Goal: Task Accomplishment & Management: Use online tool/utility

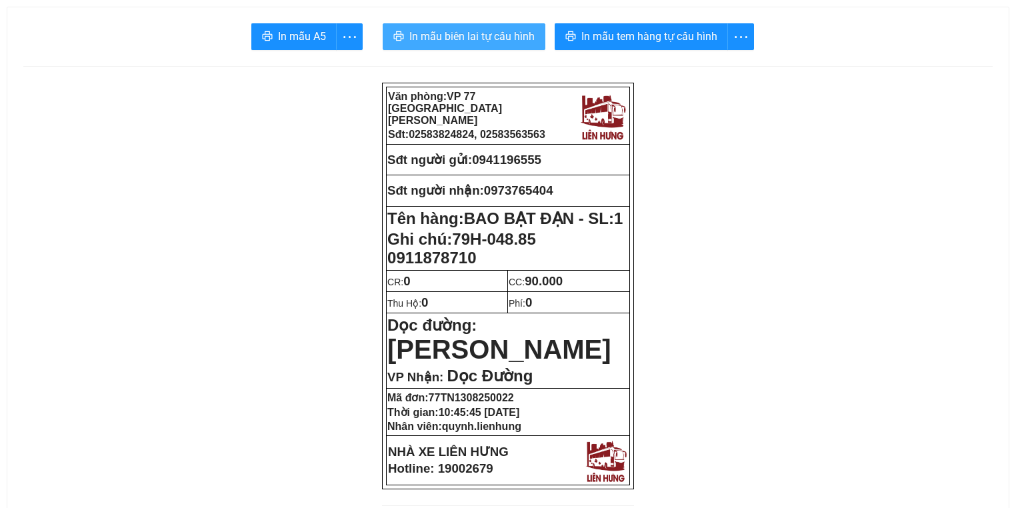
click at [456, 33] on span "In mẫu biên lai tự cấu hình" at bounding box center [471, 36] width 125 height 17
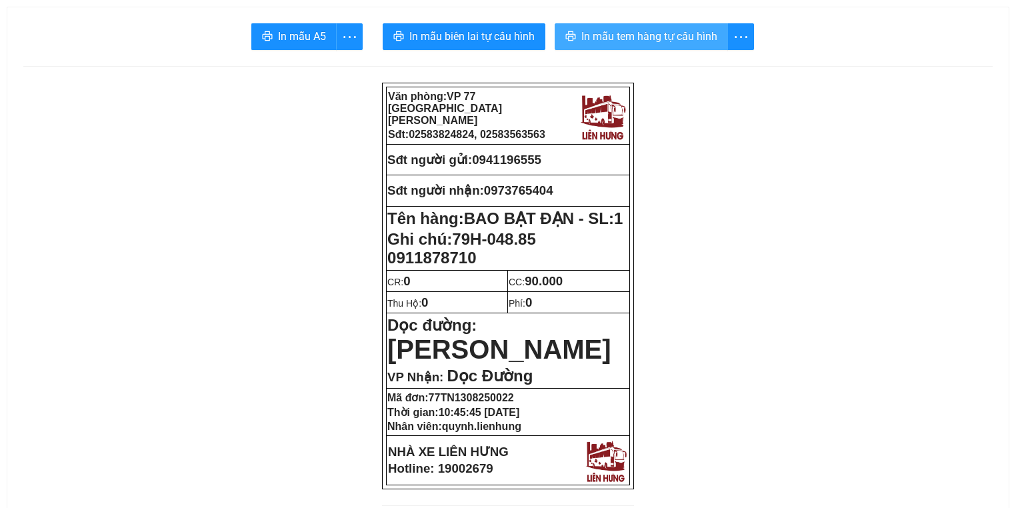
click at [658, 40] on span "In mẫu tem hàng tự cấu hình" at bounding box center [649, 36] width 136 height 17
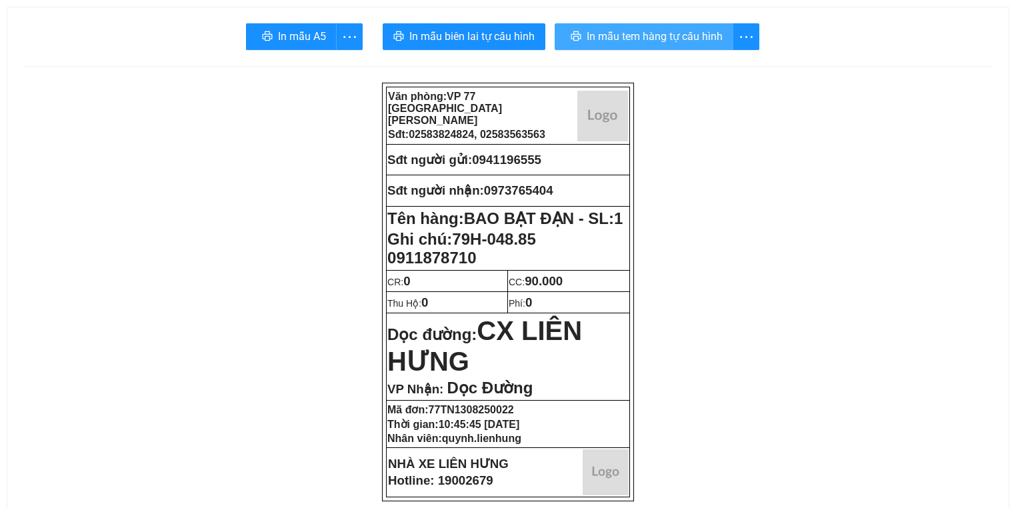
click at [626, 29] on span "In mẫu tem hàng tự cấu hình" at bounding box center [655, 36] width 136 height 17
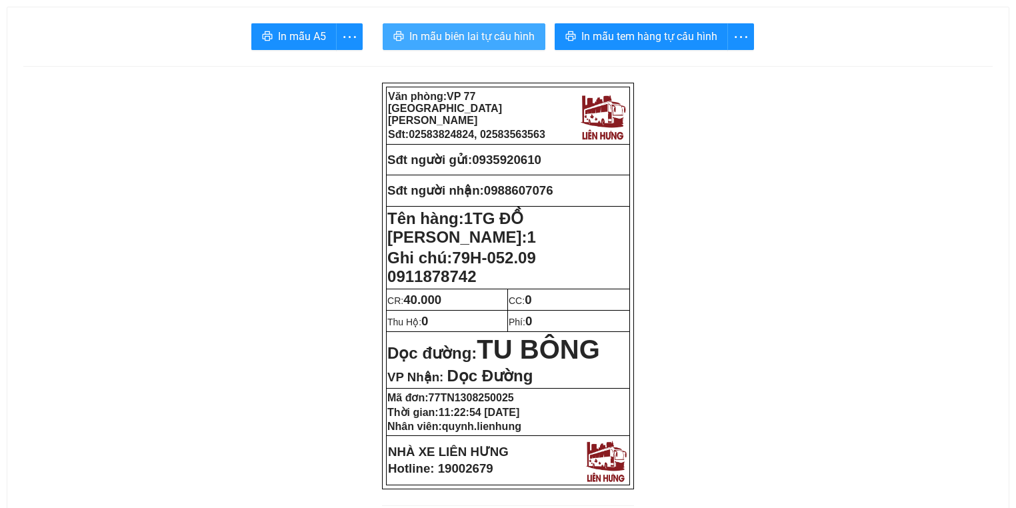
click at [512, 39] on span "In mẫu biên lai tự cấu hình" at bounding box center [471, 36] width 125 height 17
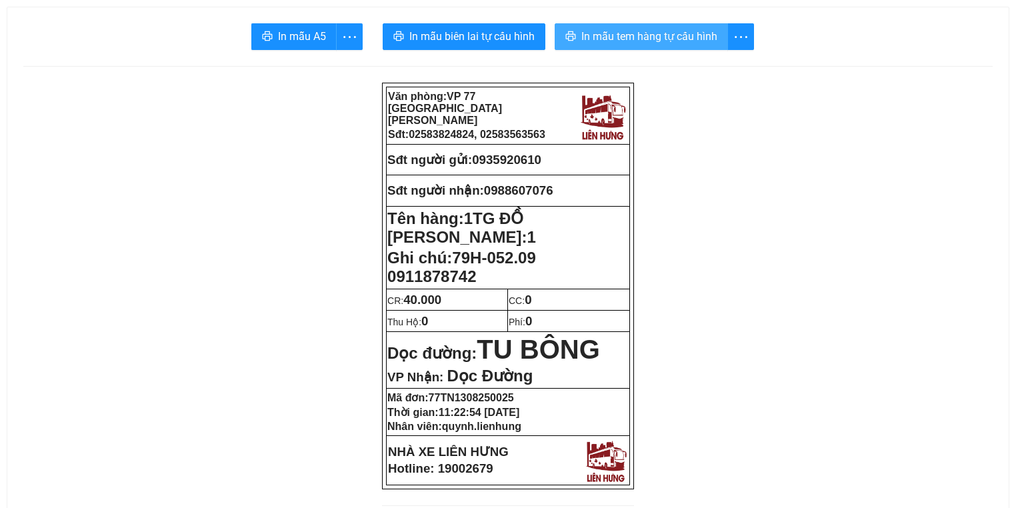
click at [661, 38] on span "In mẫu tem hàng tự cấu hình" at bounding box center [649, 36] width 136 height 17
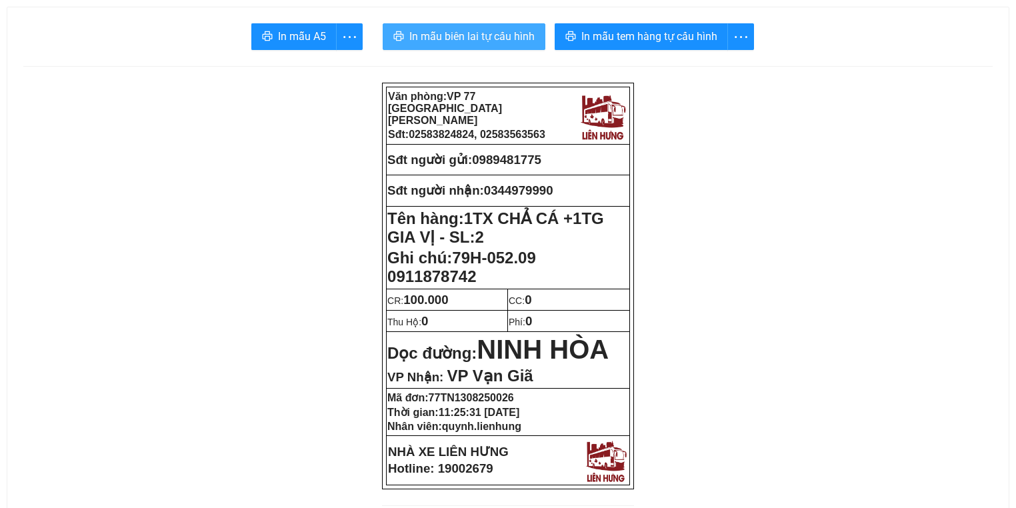
click at [483, 35] on span "In mẫu biên lai tự cấu hình" at bounding box center [471, 36] width 125 height 17
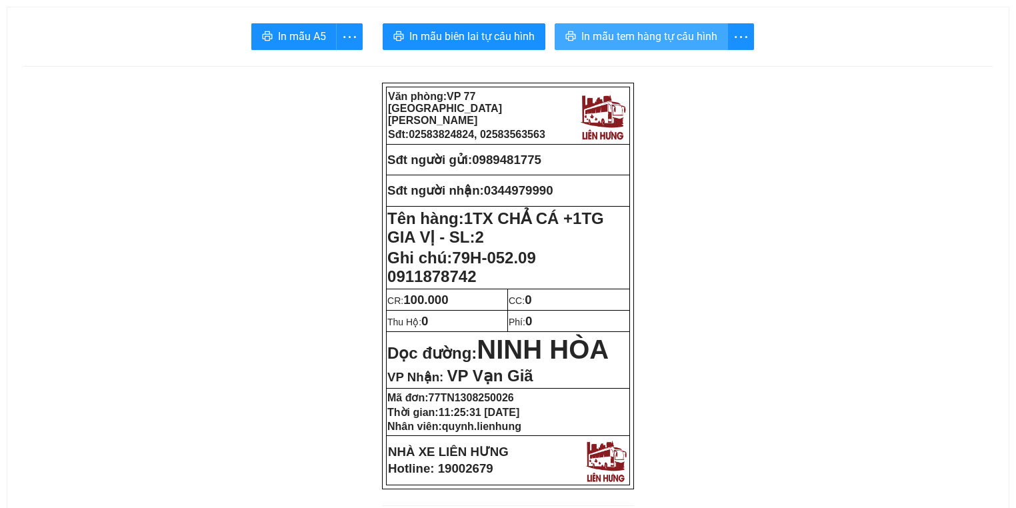
click at [664, 31] on span "In mẫu tem hàng tự cấu hình" at bounding box center [649, 36] width 136 height 17
